Goal: Task Accomplishment & Management: Complete application form

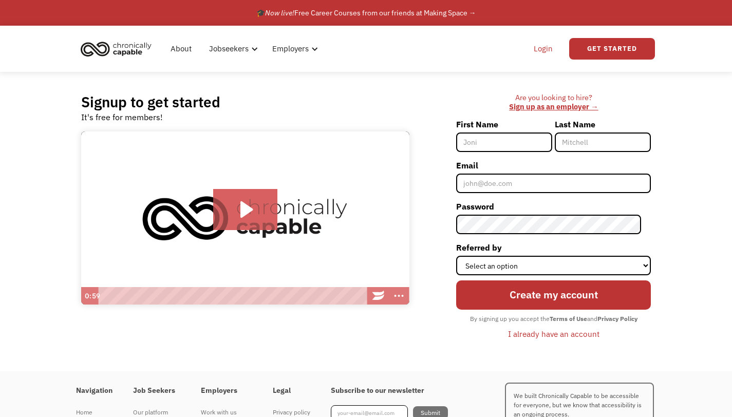
click at [543, 42] on link "Login" at bounding box center [543, 48] width 31 height 33
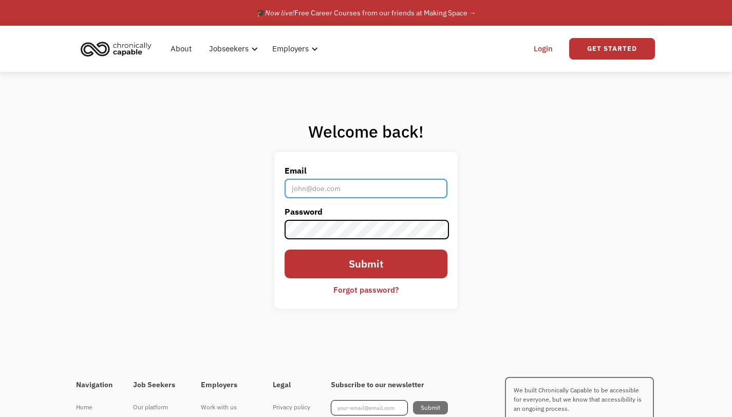
type input "[EMAIL_ADDRESS][DOMAIN_NAME]"
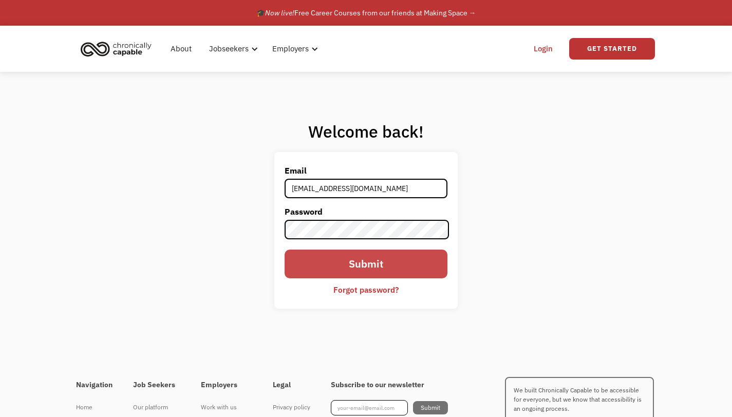
click at [368, 262] on input "Submit" at bounding box center [366, 264] width 162 height 29
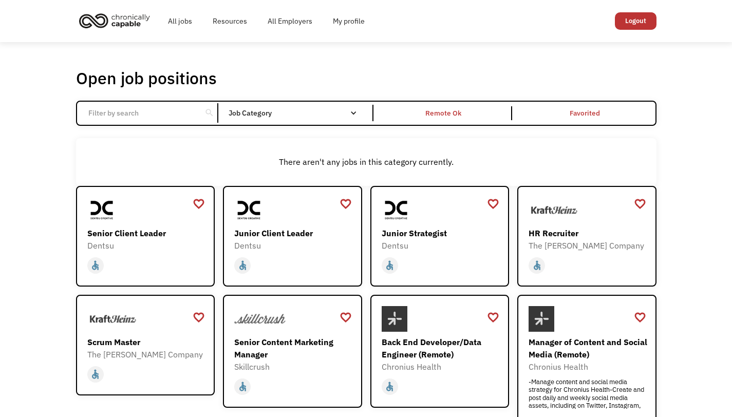
click at [151, 115] on input "Email Form" at bounding box center [139, 113] width 115 height 20
type input "public relations"
click input "Email Form" at bounding box center [0, 0] width 0 height 0
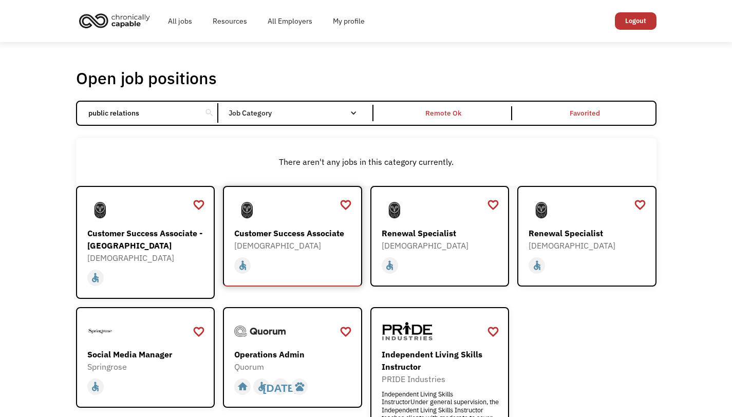
click at [265, 231] on div "Customer Success Associate" at bounding box center [293, 233] width 119 height 12
click at [436, 232] on div "Renewal Specialist" at bounding box center [441, 233] width 119 height 12
drag, startPoint x: 151, startPoint y: 114, endPoint x: 43, endPoint y: 109, distance: 107.5
click at [43, 109] on div "Open job positions You have X liked items Search public relations search Filter…" at bounding box center [366, 274] width 732 height 465
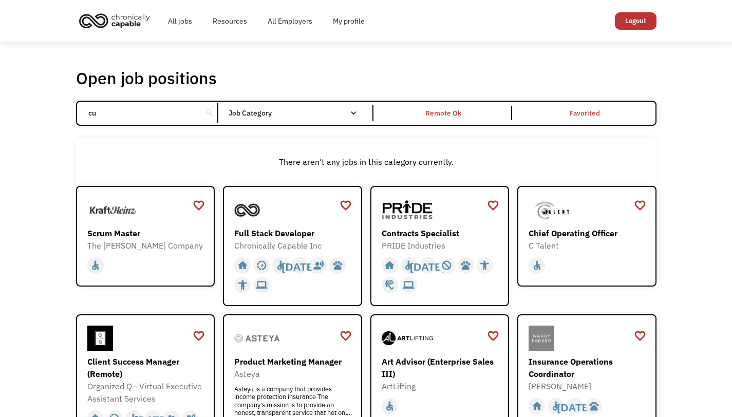
type input "c"
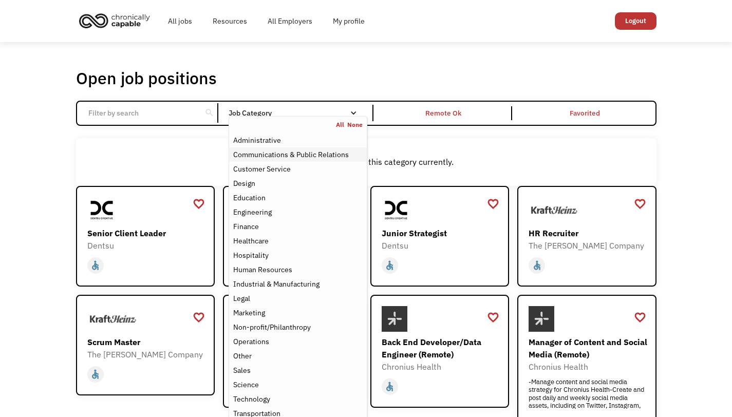
click at [345, 157] on div "Communications & Public Relations" at bounding box center [291, 155] width 116 height 12
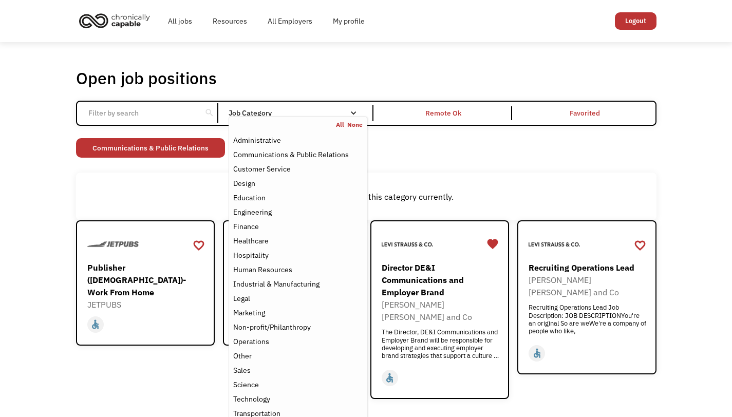
click at [680, 159] on div "Open job positions You have X liked items Search search Filter by category Admi…" at bounding box center [366, 233] width 732 height 383
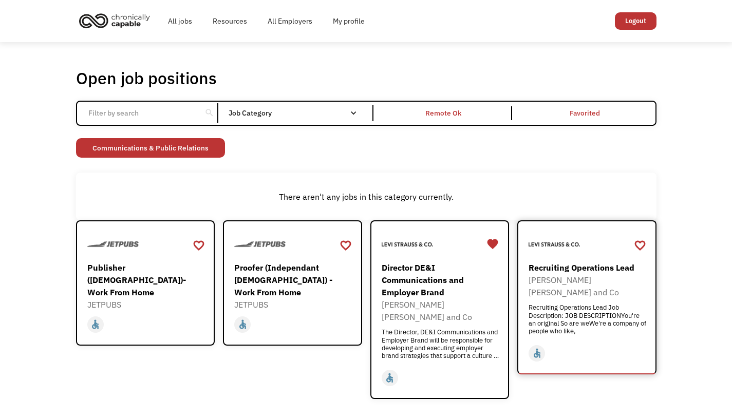
click at [601, 267] on div "Recruiting Operations Lead" at bounding box center [588, 268] width 119 height 12
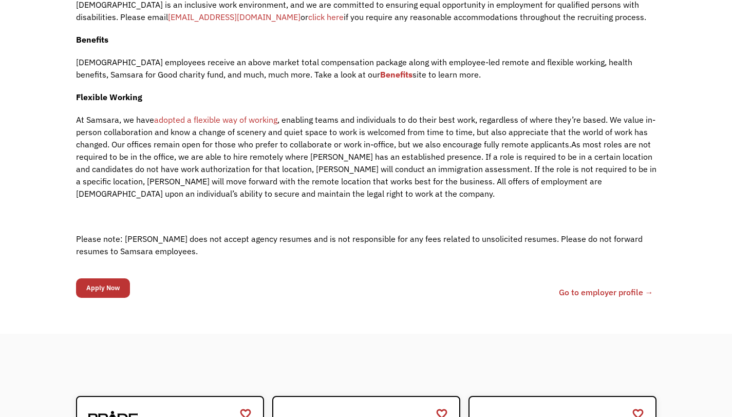
scroll to position [1398, 0]
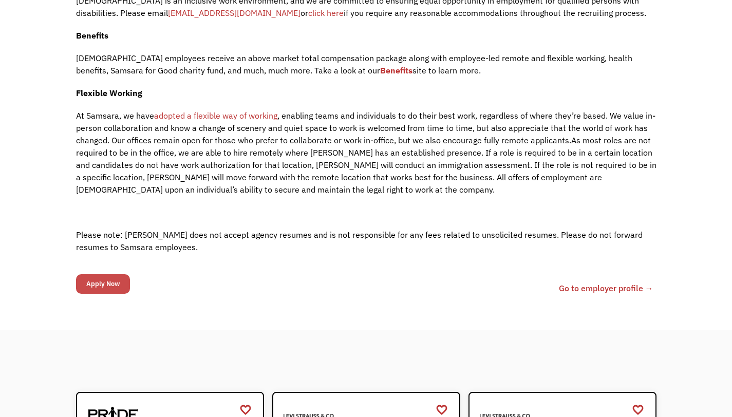
click at [101, 277] on input "Apply Now" at bounding box center [103, 284] width 54 height 20
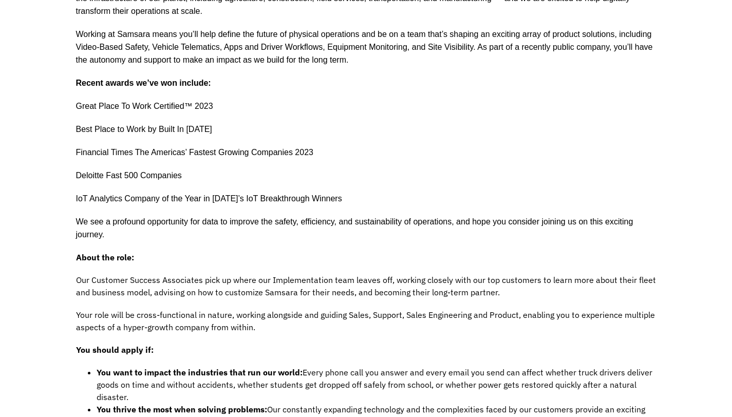
scroll to position [0, 0]
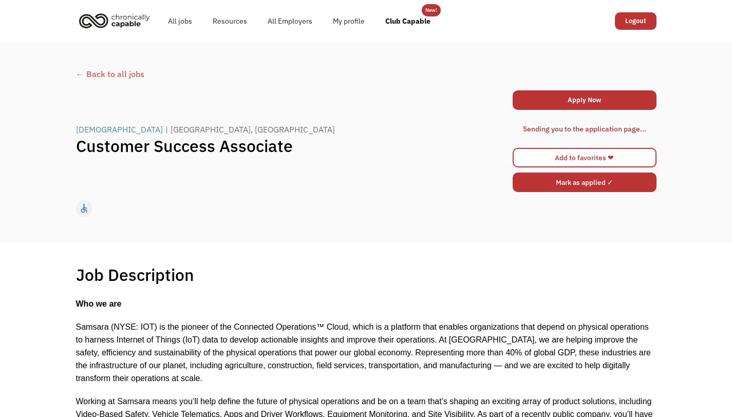
click at [583, 186] on input "Mark as applied ✓" at bounding box center [585, 183] width 144 height 20
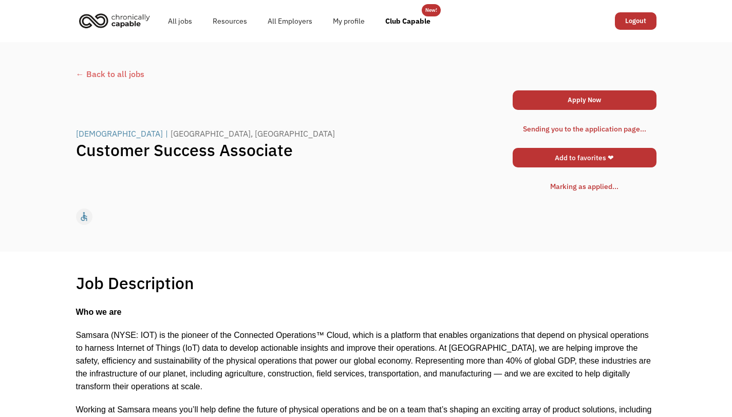
click at [584, 155] on link "Add to favorites ❤" at bounding box center [585, 158] width 144 height 20
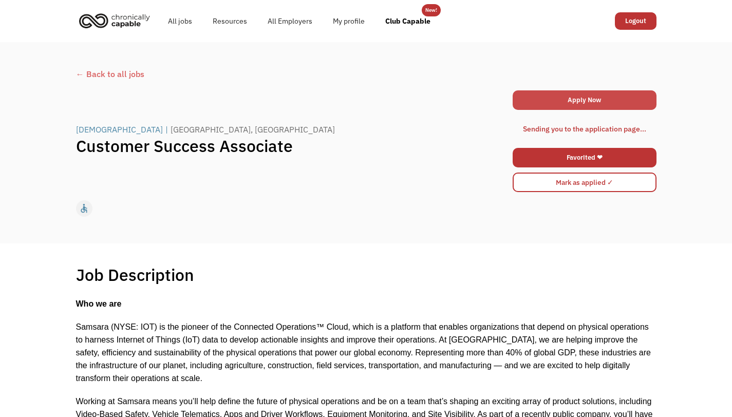
click at [594, 96] on link "Apply Now" at bounding box center [585, 100] width 144 height 20
click at [567, 100] on link "Apply Now" at bounding box center [585, 100] width 144 height 20
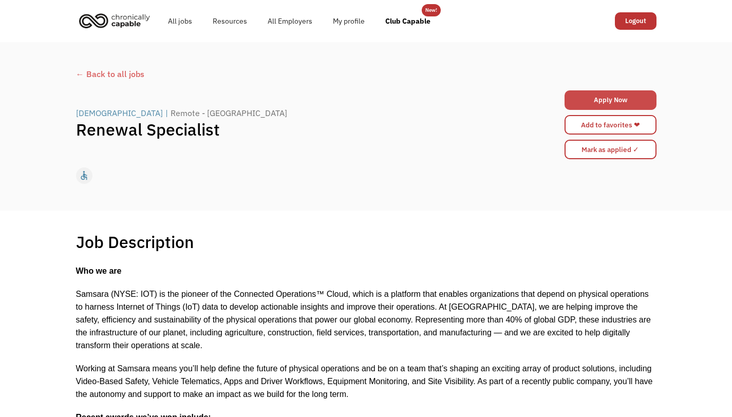
click at [617, 98] on link "Apply Now" at bounding box center [611, 100] width 92 height 20
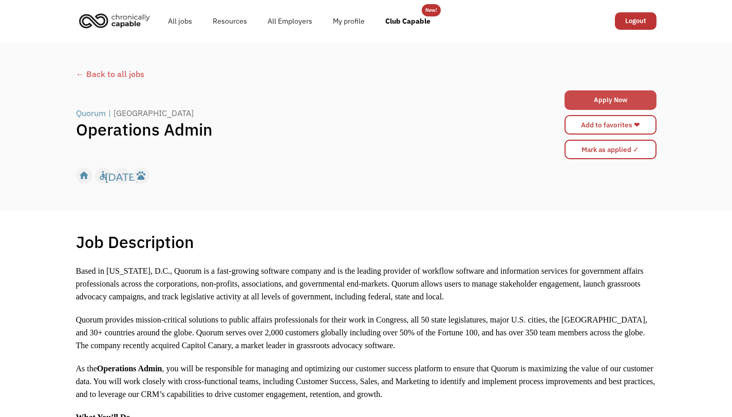
click at [614, 98] on link "Apply Now" at bounding box center [611, 100] width 92 height 20
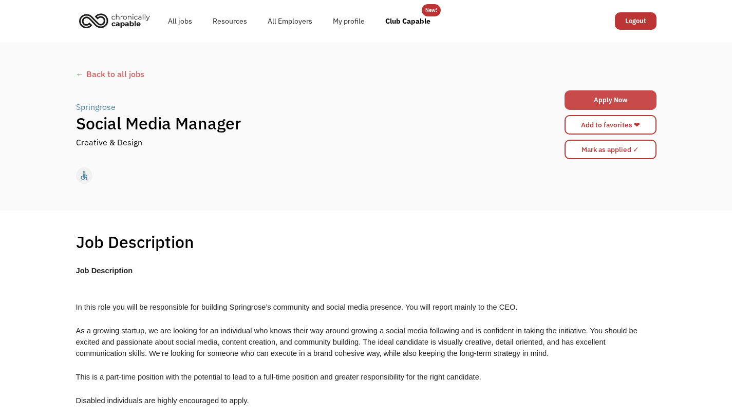
click at [596, 103] on link "Apply Now" at bounding box center [611, 100] width 92 height 20
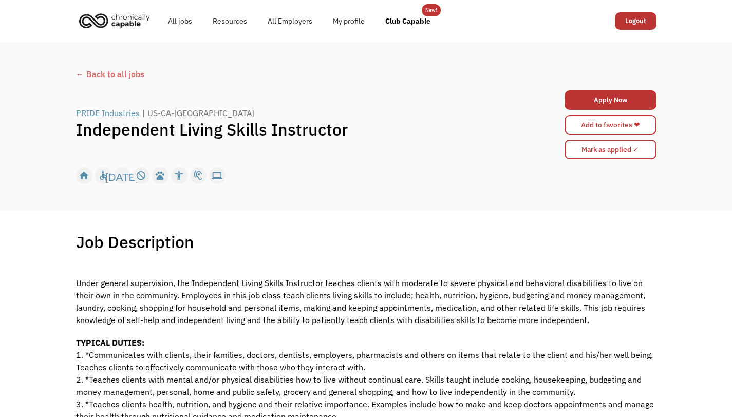
click at [329, 305] on p "Under general supervision, the Independent Living Skills Instructor teaches cli…" at bounding box center [366, 296] width 581 height 62
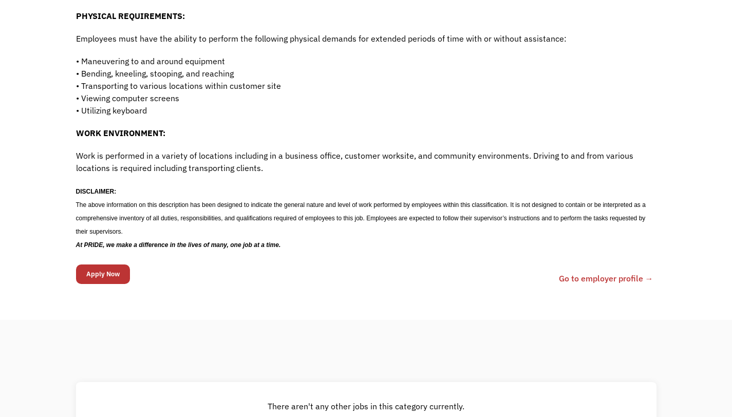
scroll to position [781, 0]
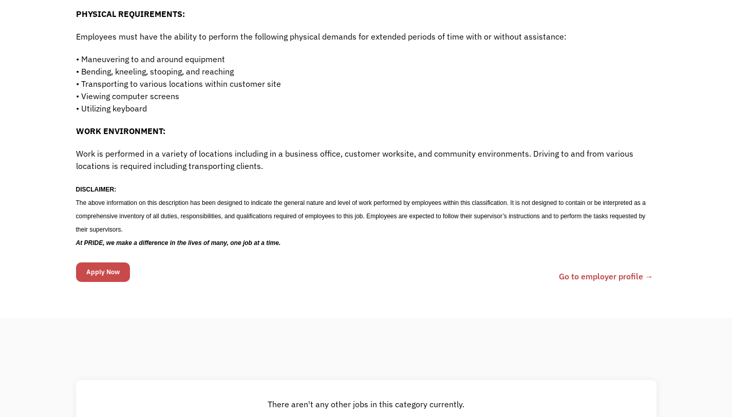
click at [99, 272] on input "Apply Now" at bounding box center [103, 273] width 54 height 20
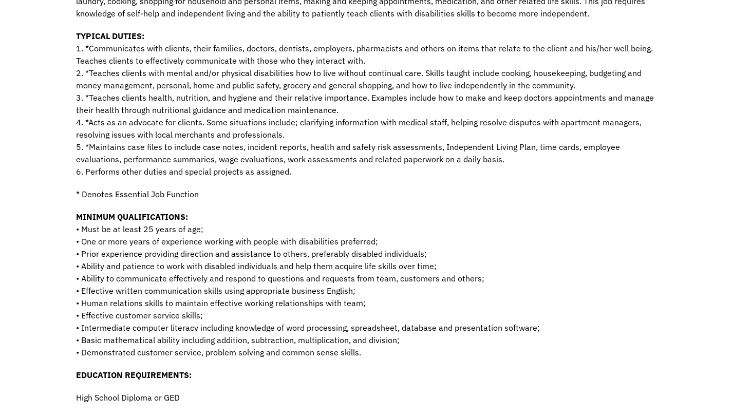
scroll to position [54, 0]
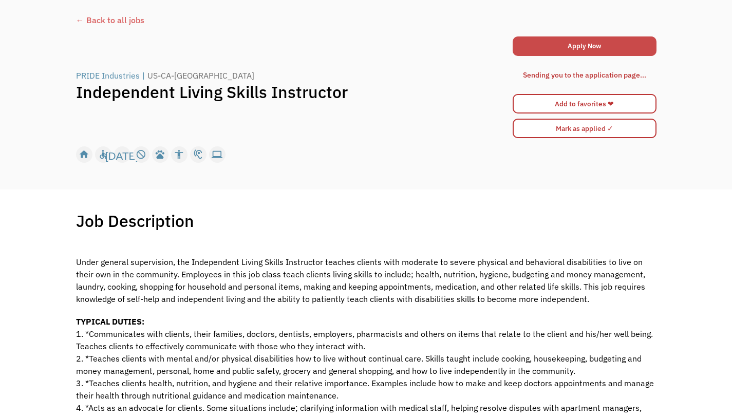
click at [581, 42] on link "Apply Now" at bounding box center [585, 46] width 144 height 20
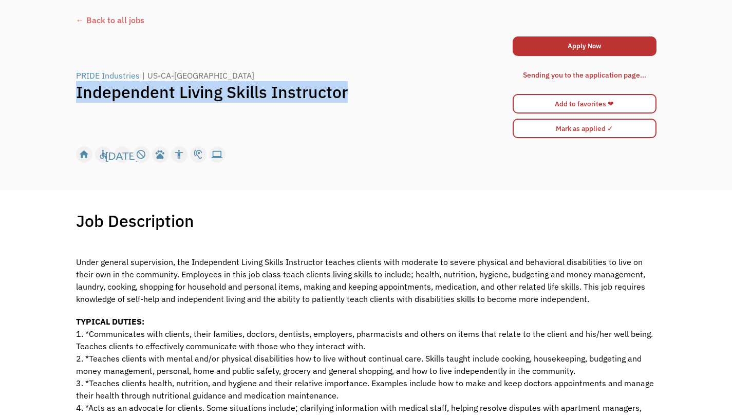
drag, startPoint x: 340, startPoint y: 89, endPoint x: 71, endPoint y: 91, distance: 268.8
click at [71, 91] on div "← Back to all jobs PRIDE Industries | US-CA-Yuba City Independent Living Skills…" at bounding box center [366, 89] width 601 height 160
copy h1 "Independent Living Skills Instructor"
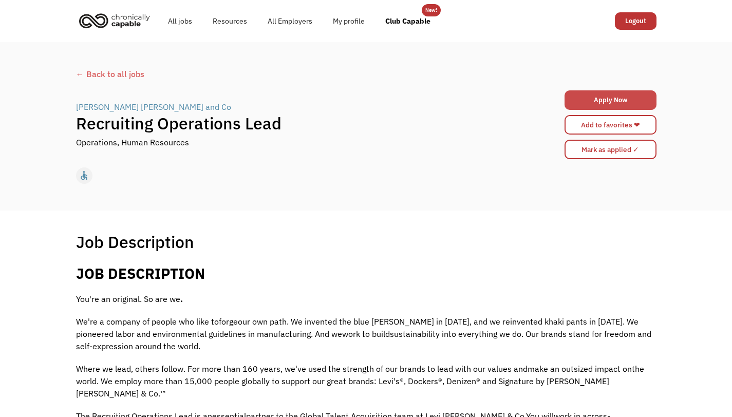
click at [619, 99] on link "Apply Now" at bounding box center [611, 100] width 92 height 20
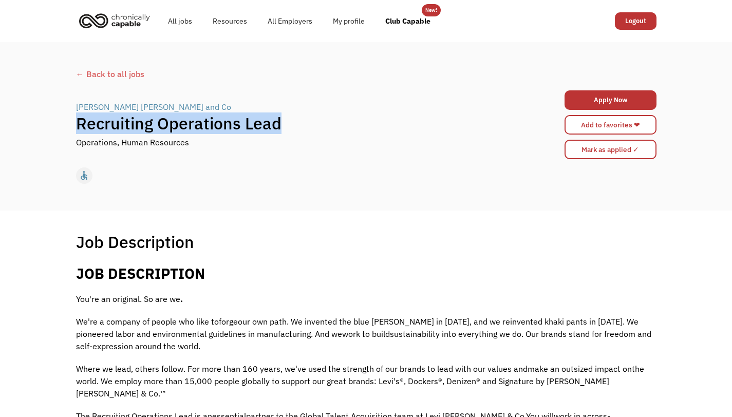
drag, startPoint x: 280, startPoint y: 122, endPoint x: 70, endPoint y: 120, distance: 209.7
click at [70, 120] on div "← Back to all jobs [PERSON_NAME] [PERSON_NAME] and Co | Recruiting Operations L…" at bounding box center [366, 126] width 601 height 127
copy h1 "Recruiting Operations Lead"
